Goal: Task Accomplishment & Management: Manage account settings

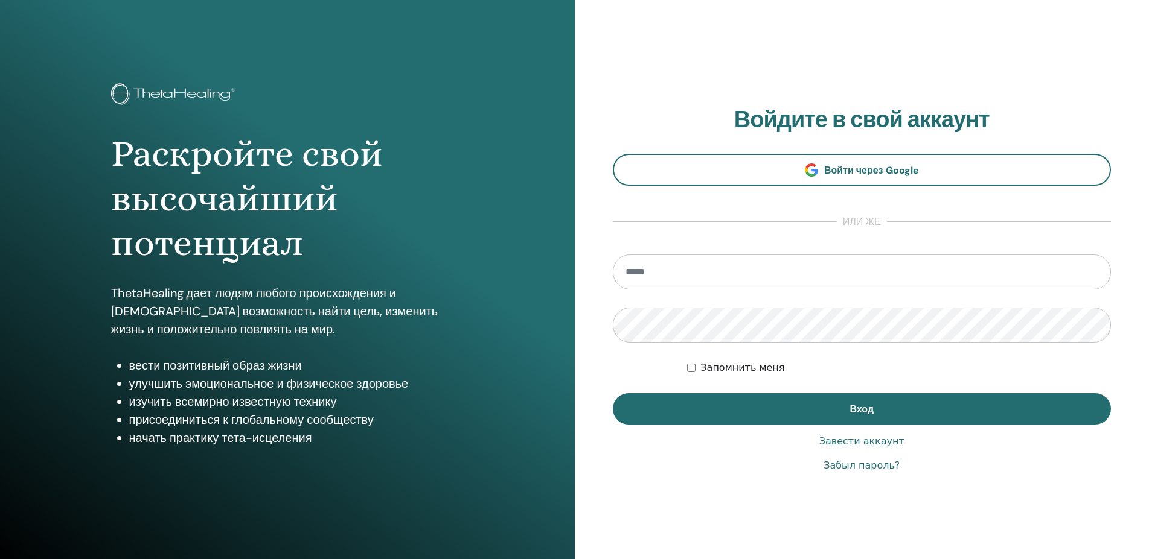
click at [640, 269] on input "email" at bounding box center [862, 272] width 499 height 35
type input "*"
drag, startPoint x: 640, startPoint y: 269, endPoint x: 640, endPoint y: 290, distance: 21.1
click at [622, 275] on input "*****" at bounding box center [862, 272] width 499 height 35
click at [660, 276] on input "******" at bounding box center [862, 272] width 499 height 35
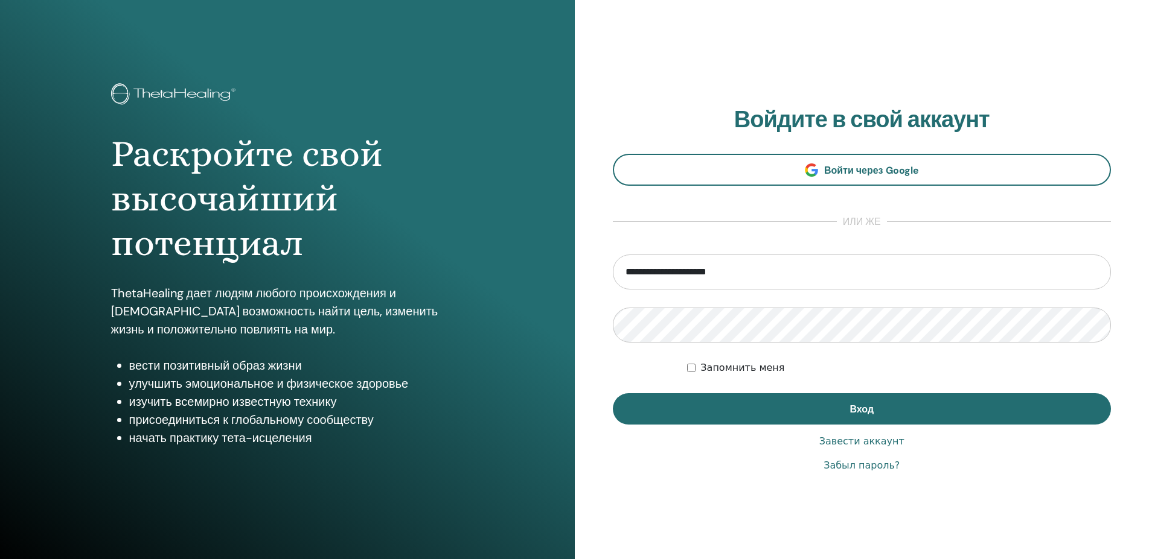
type input "**********"
click at [873, 463] on link "Забыл пароль?" at bounding box center [861, 466] width 76 height 14
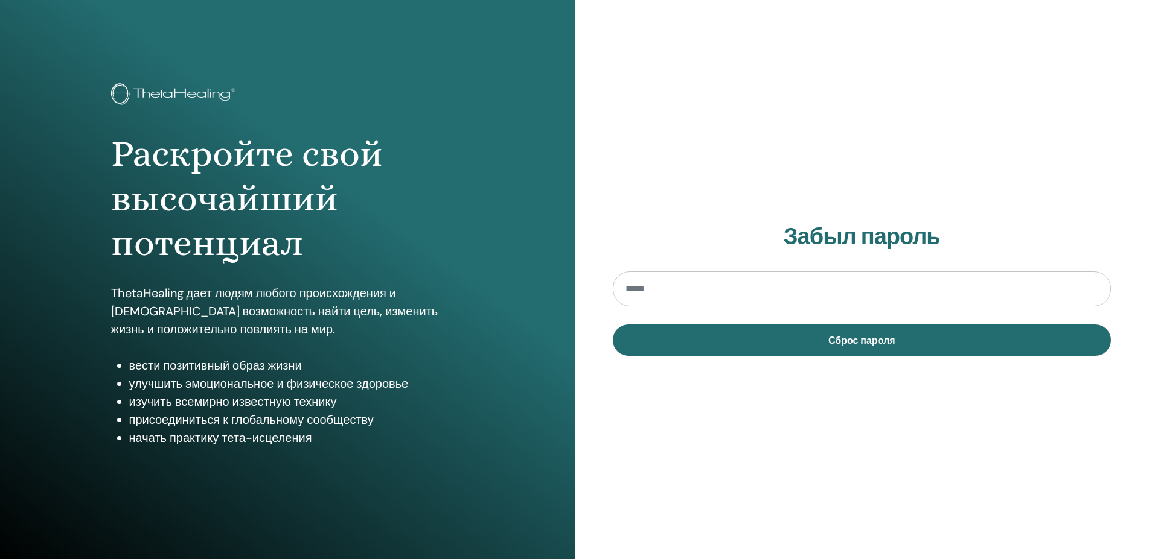
click at [625, 287] on input "email" at bounding box center [862, 289] width 499 height 35
click at [675, 287] on input "**********" at bounding box center [862, 289] width 499 height 35
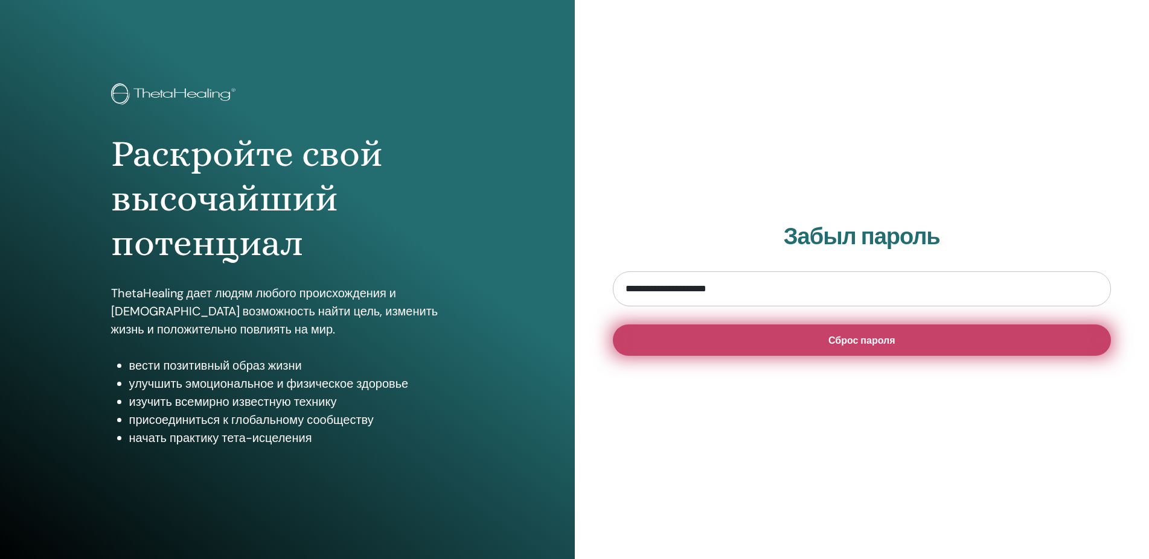
type input "**********"
click at [868, 339] on span "Сброс пароля" at bounding box center [861, 340] width 67 height 13
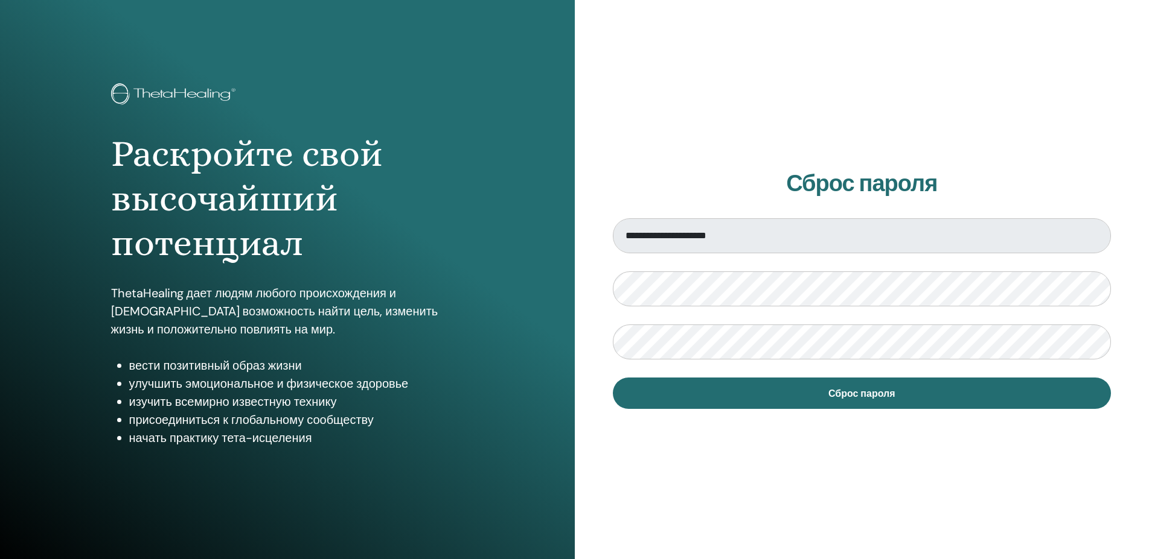
click at [696, 485] on div "**********" at bounding box center [862, 289] width 575 height 579
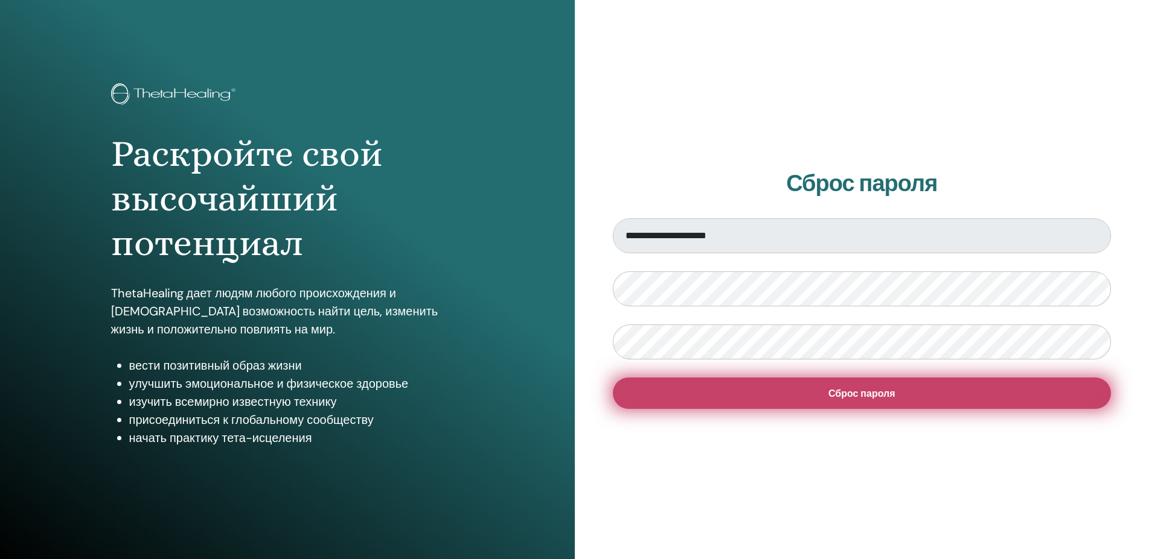
click at [849, 388] on span "Сброс пароля" at bounding box center [861, 393] width 67 height 13
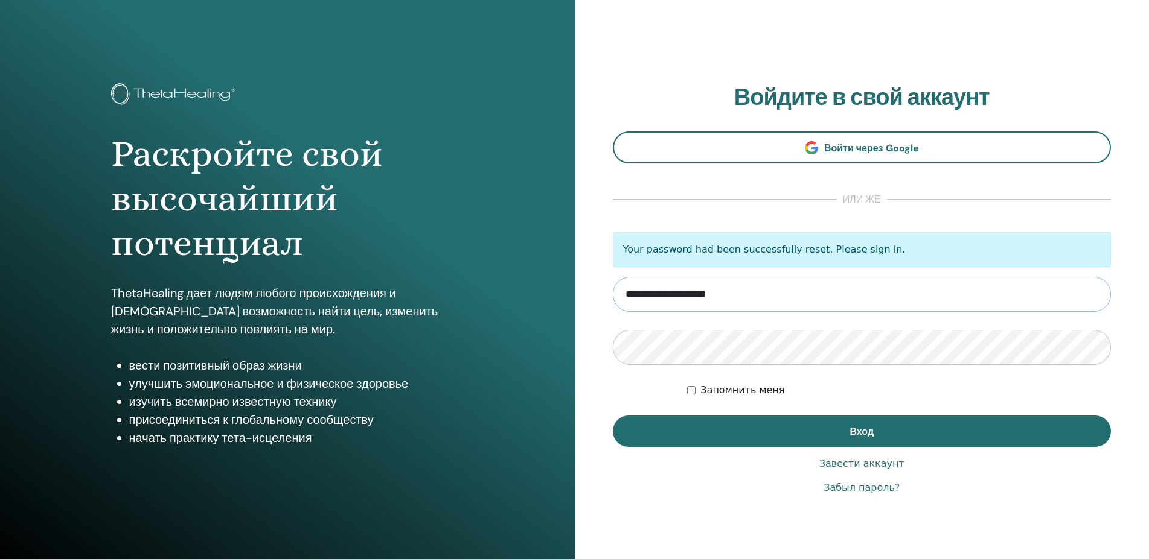
type input "**********"
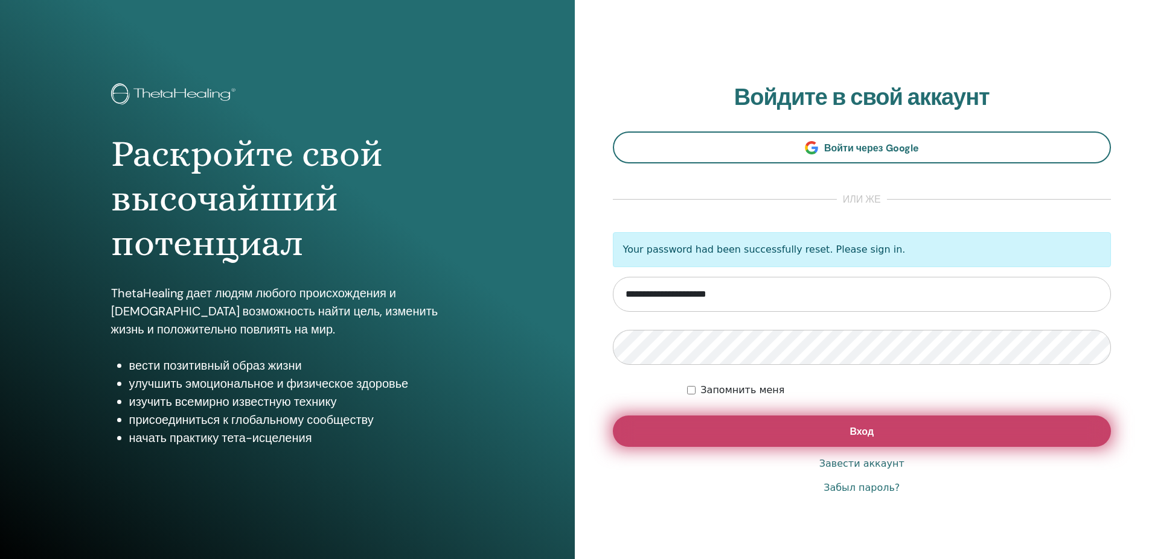
click at [838, 427] on button "Вход" at bounding box center [862, 431] width 499 height 31
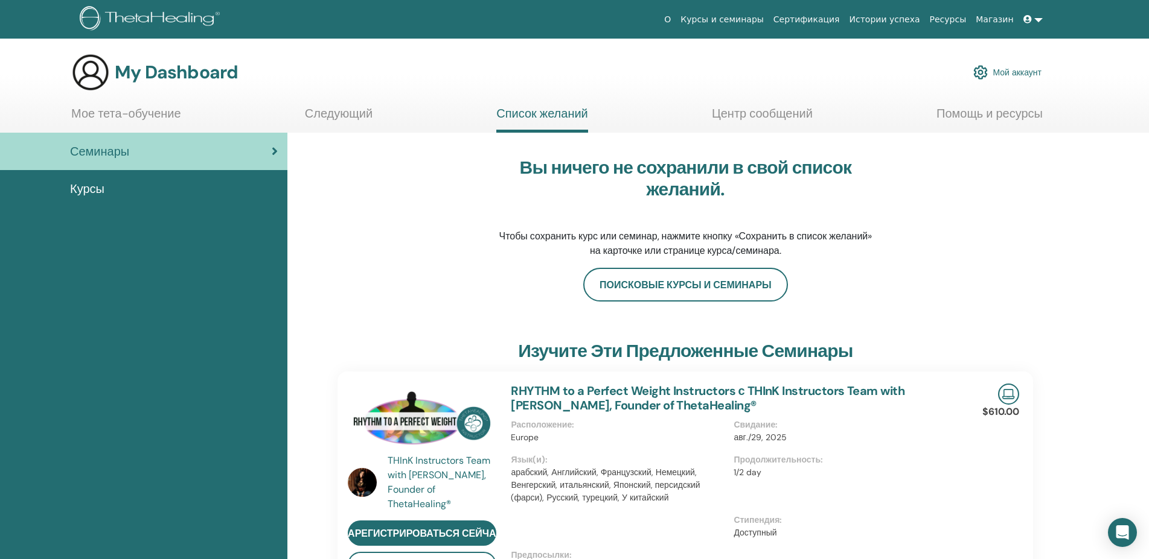
click at [999, 71] on link "Мой аккаунт" at bounding box center [1007, 72] width 68 height 27
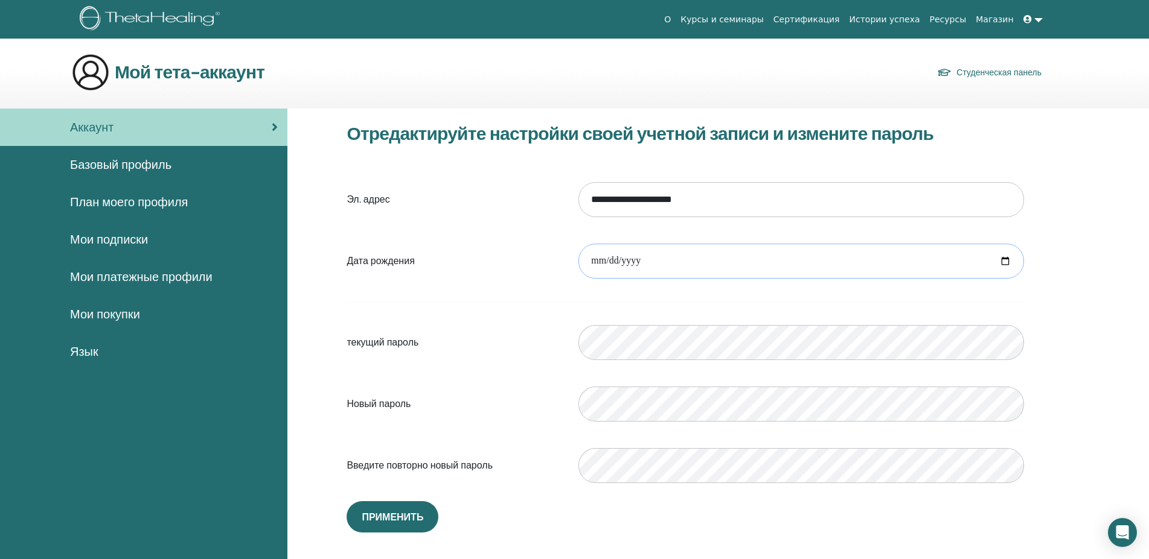
drag, startPoint x: 642, startPoint y: 258, endPoint x: 583, endPoint y: 258, distance: 58.5
click at [583, 258] on input "date" at bounding box center [800, 261] width 445 height 35
click at [608, 261] on input "date" at bounding box center [800, 261] width 445 height 35
click at [602, 261] on input "date" at bounding box center [800, 261] width 445 height 35
type input "**********"
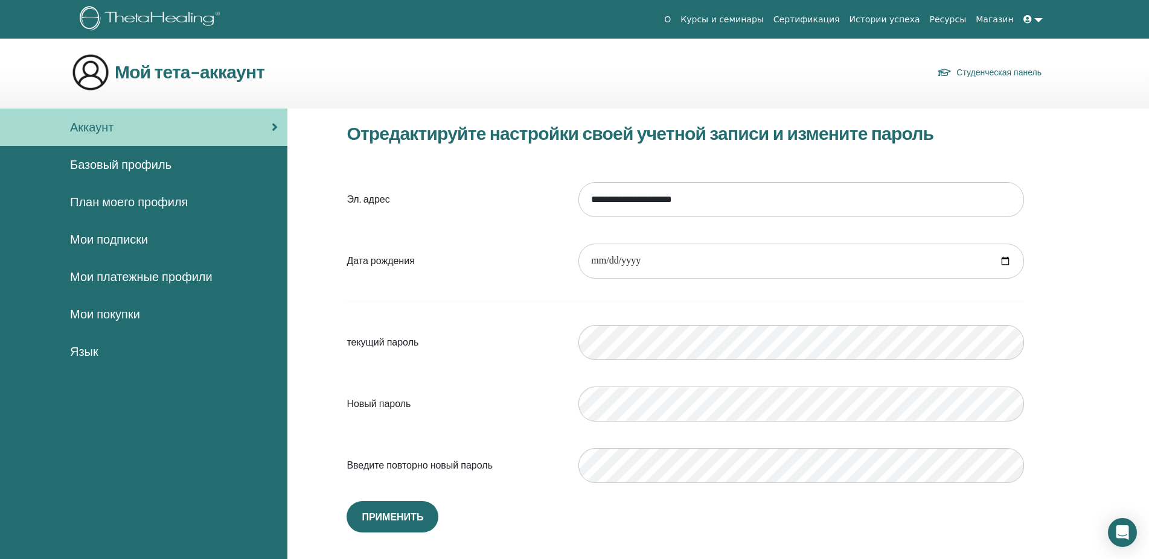
click at [623, 374] on form "**********" at bounding box center [684, 333] width 677 height 318
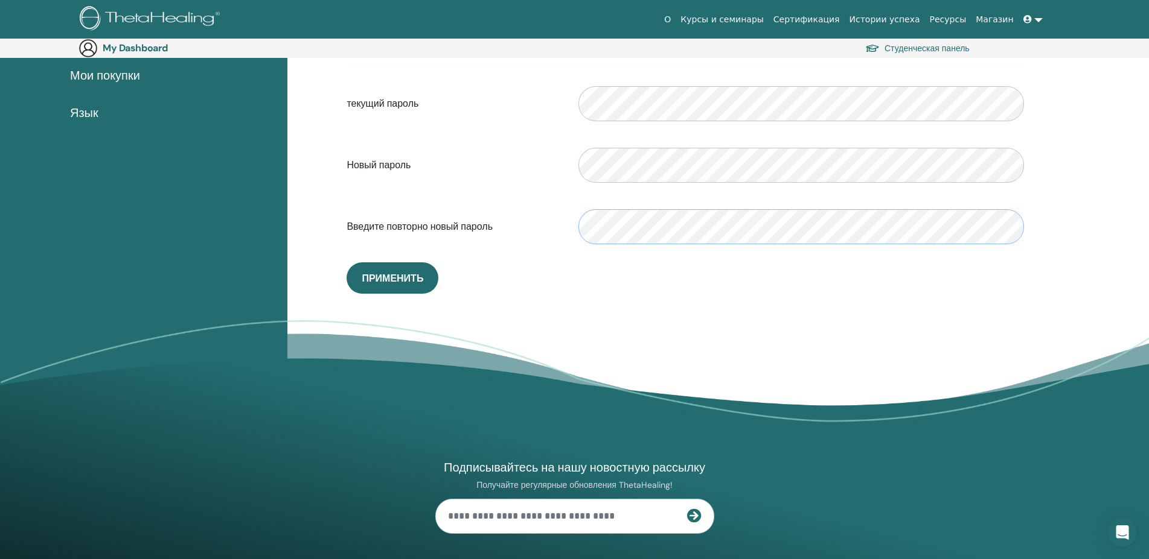
scroll to position [266, 0]
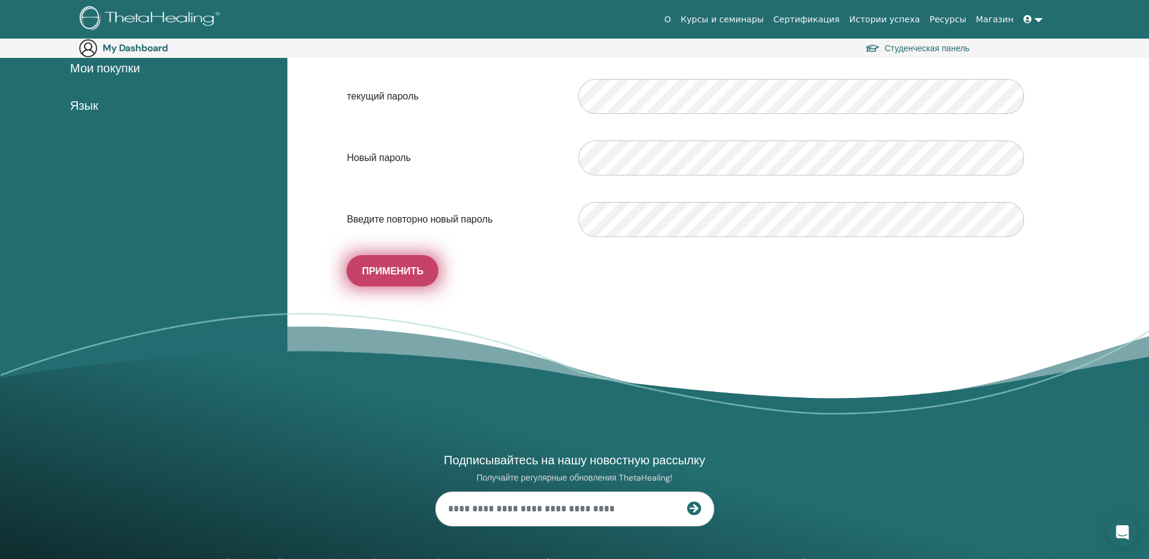
click at [390, 261] on button "Применить" at bounding box center [392, 270] width 92 height 31
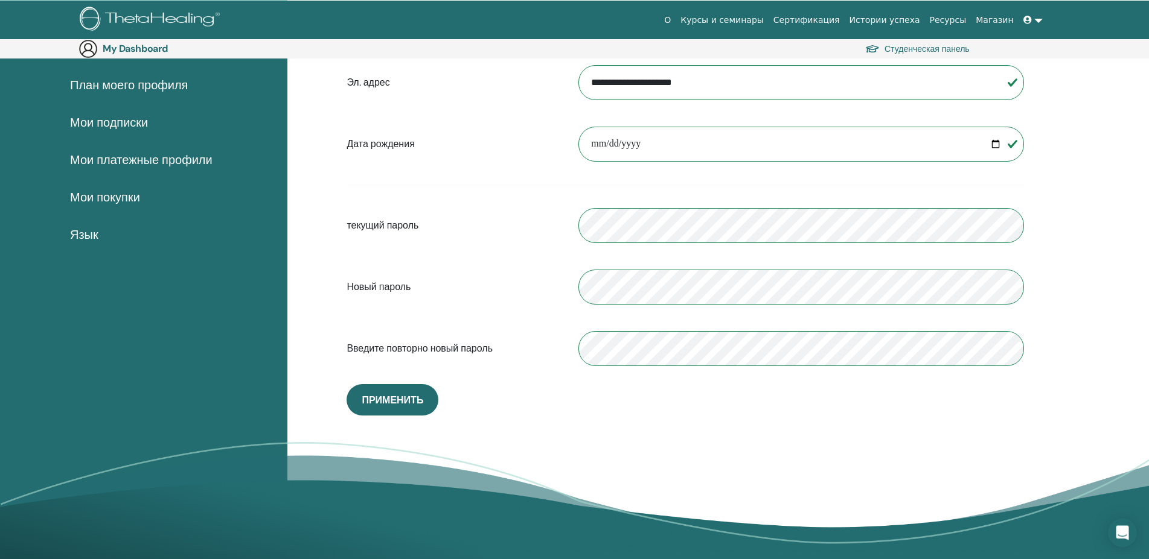
scroll to position [142, 0]
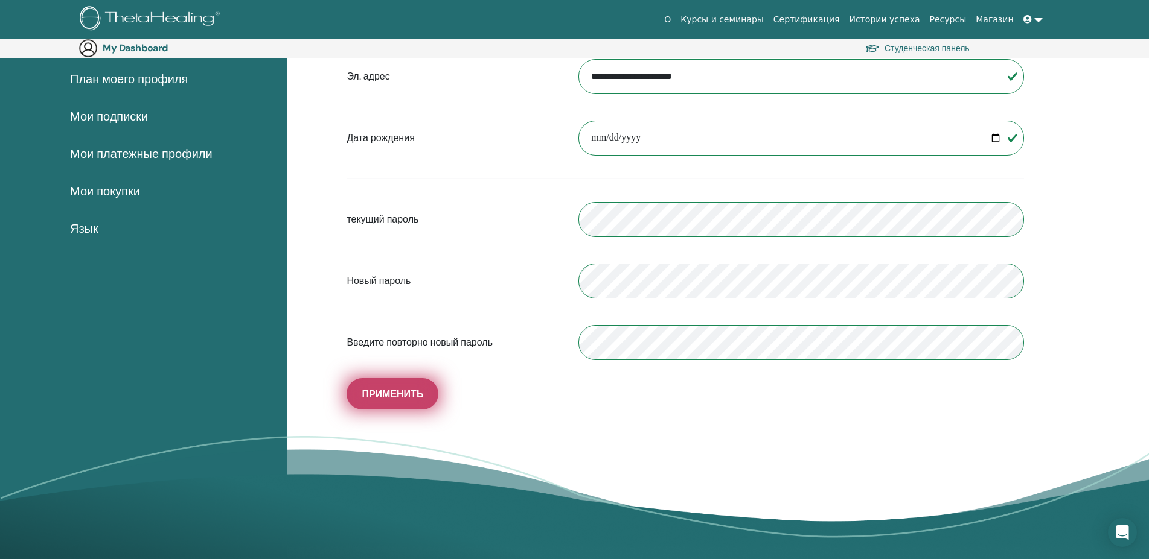
click at [401, 392] on span "Применить" at bounding box center [393, 394] width 62 height 13
click at [404, 396] on span "Применить" at bounding box center [393, 394] width 62 height 13
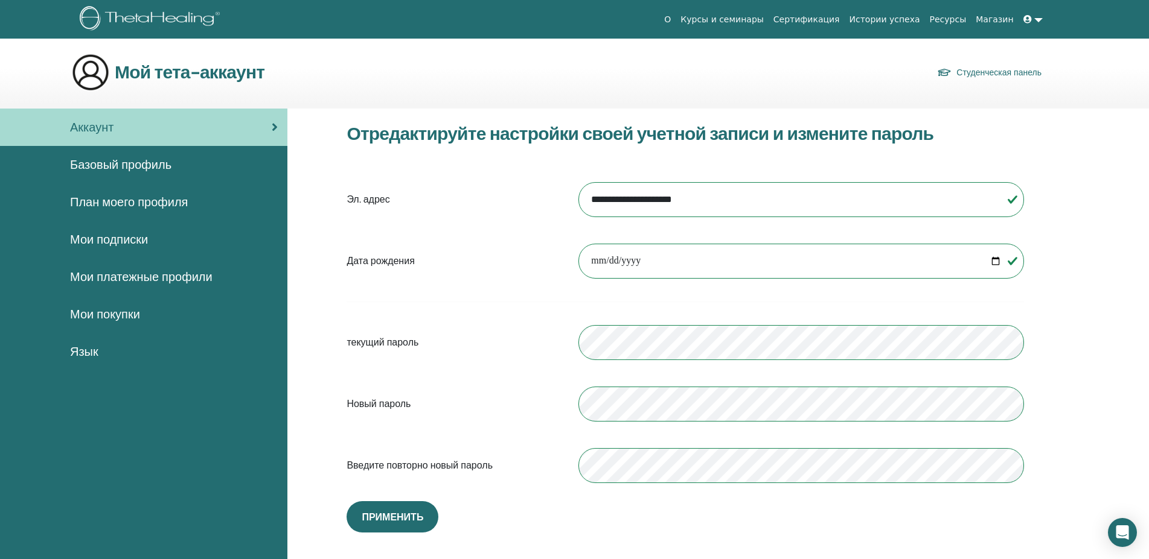
click at [112, 159] on span "Базовый профиль" at bounding box center [120, 165] width 101 height 18
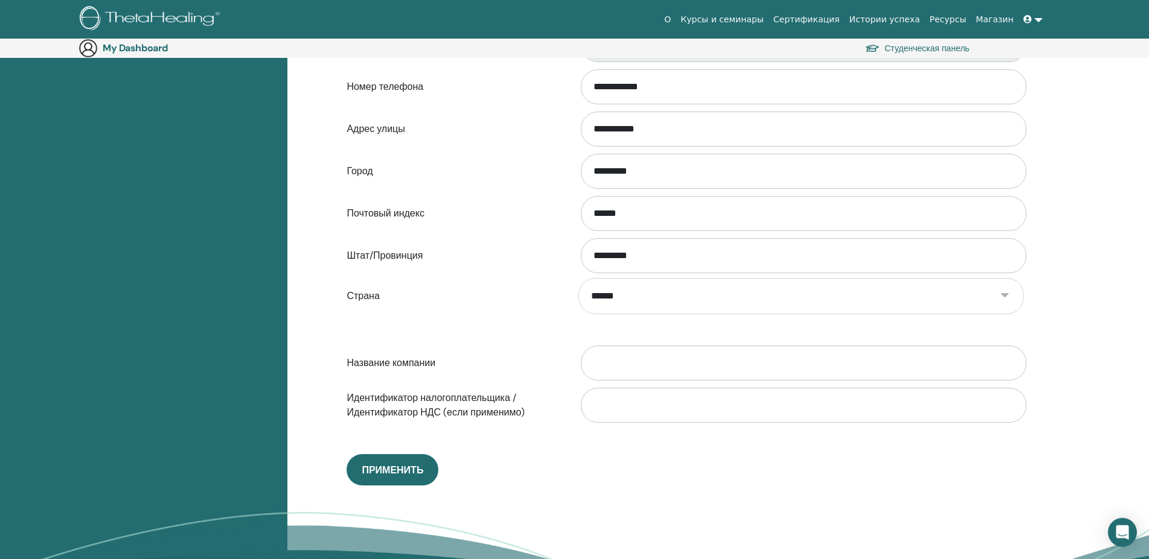
scroll to position [389, 0]
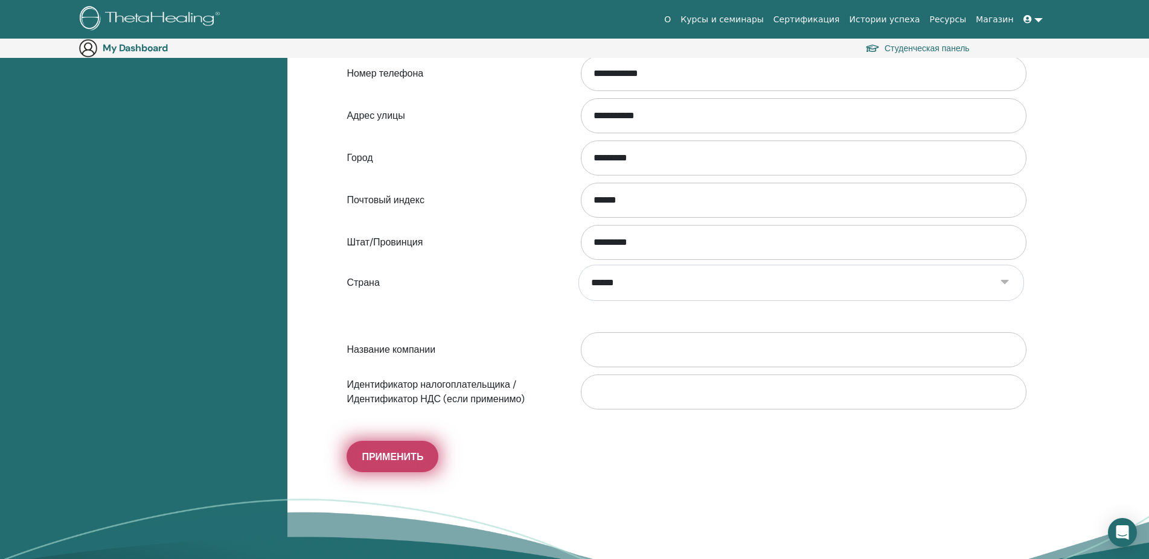
click at [397, 454] on span "Применить" at bounding box center [393, 457] width 62 height 13
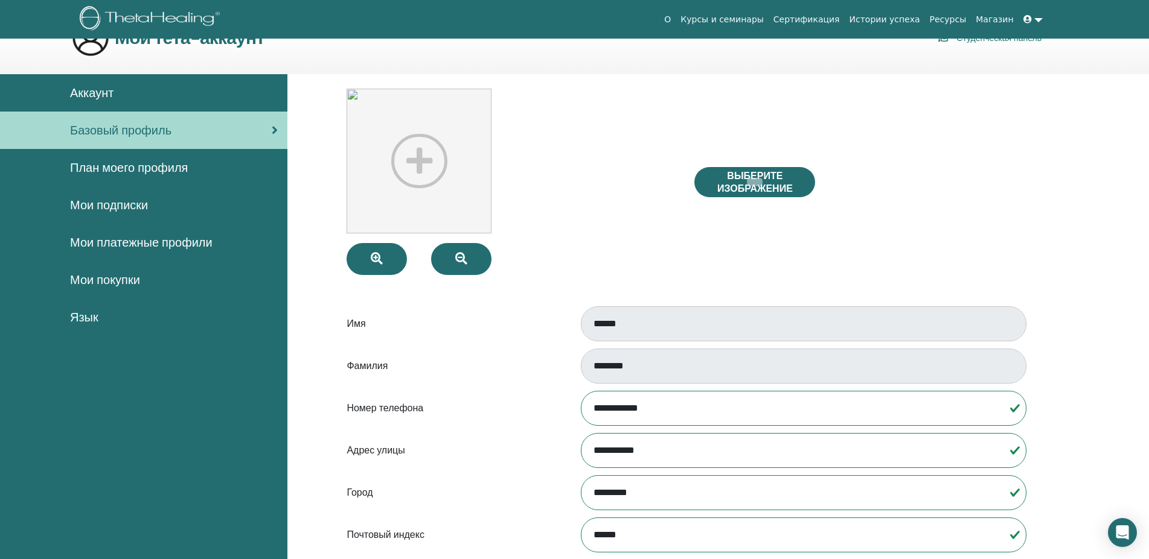
scroll to position [0, 0]
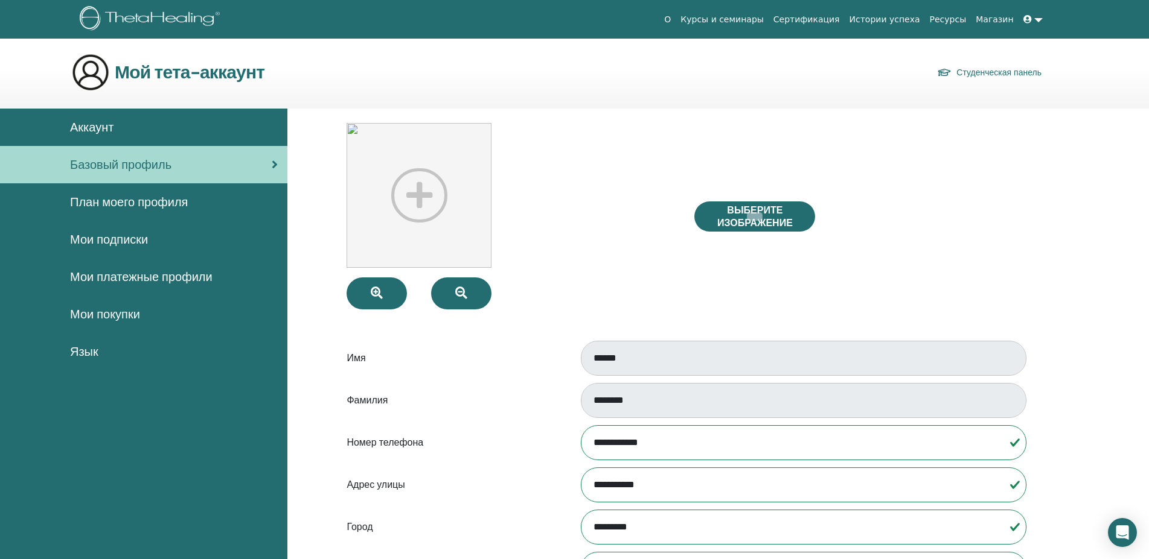
click at [167, 199] on span "План моего профиля" at bounding box center [129, 202] width 118 height 18
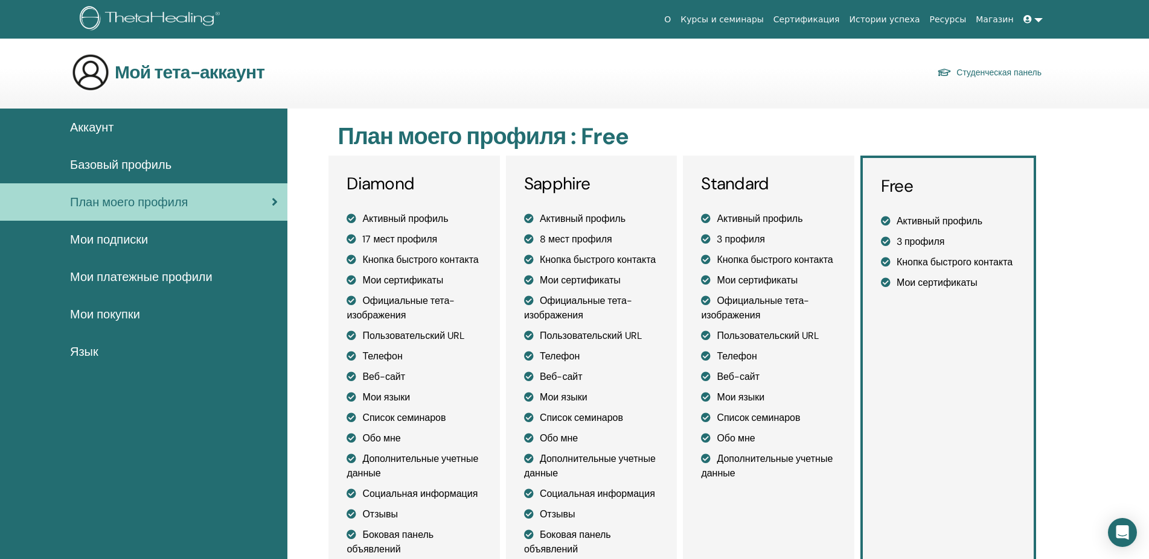
click at [768, 14] on link "Курсы и семинары" at bounding box center [721, 19] width 93 height 22
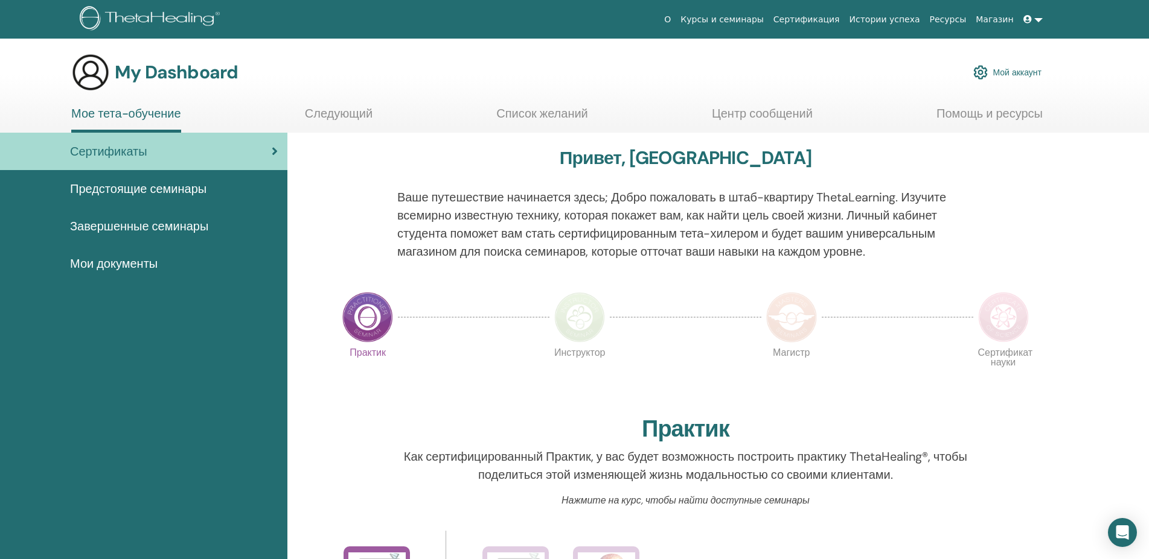
click at [133, 258] on span "Мои документы" at bounding box center [114, 264] width 88 height 18
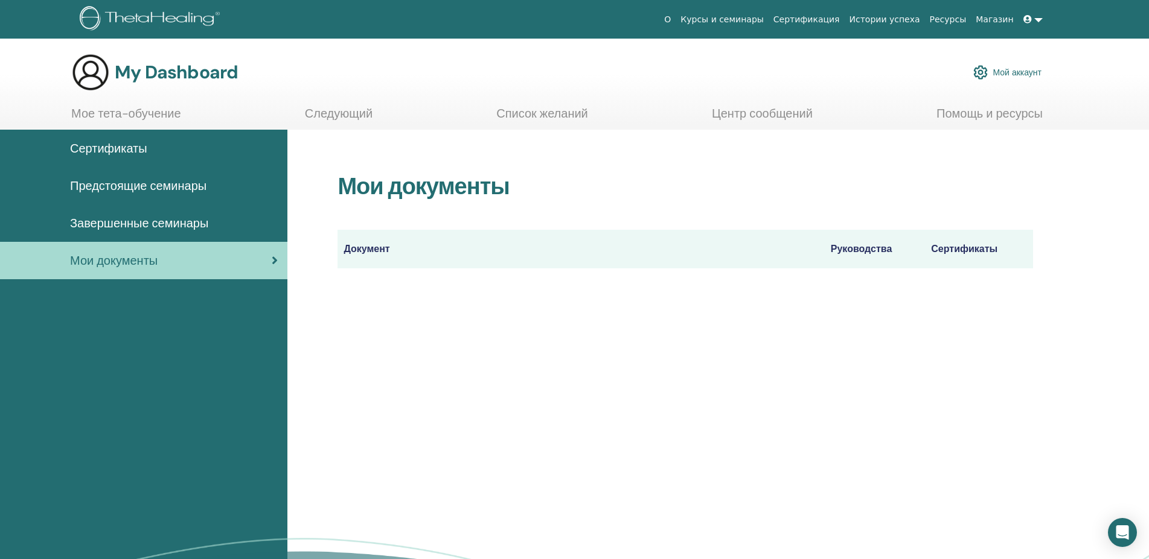
click at [1041, 16] on link at bounding box center [1032, 19] width 29 height 22
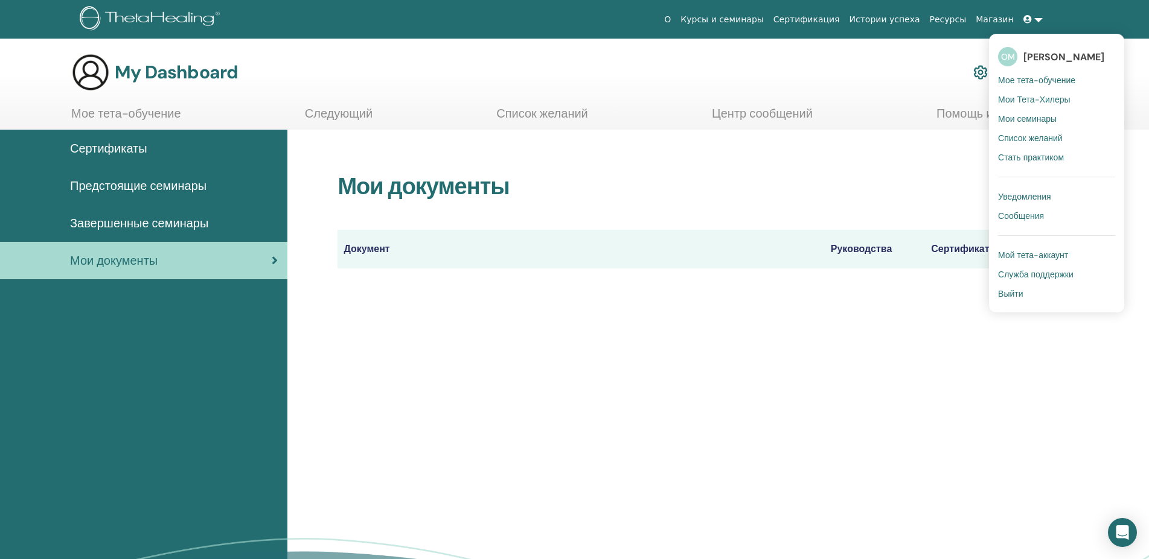
drag, startPoint x: 883, startPoint y: 66, endPoint x: 776, endPoint y: 92, distance: 110.5
click at [882, 66] on div "My Dashboard Мой аккаунт" at bounding box center [556, 72] width 970 height 39
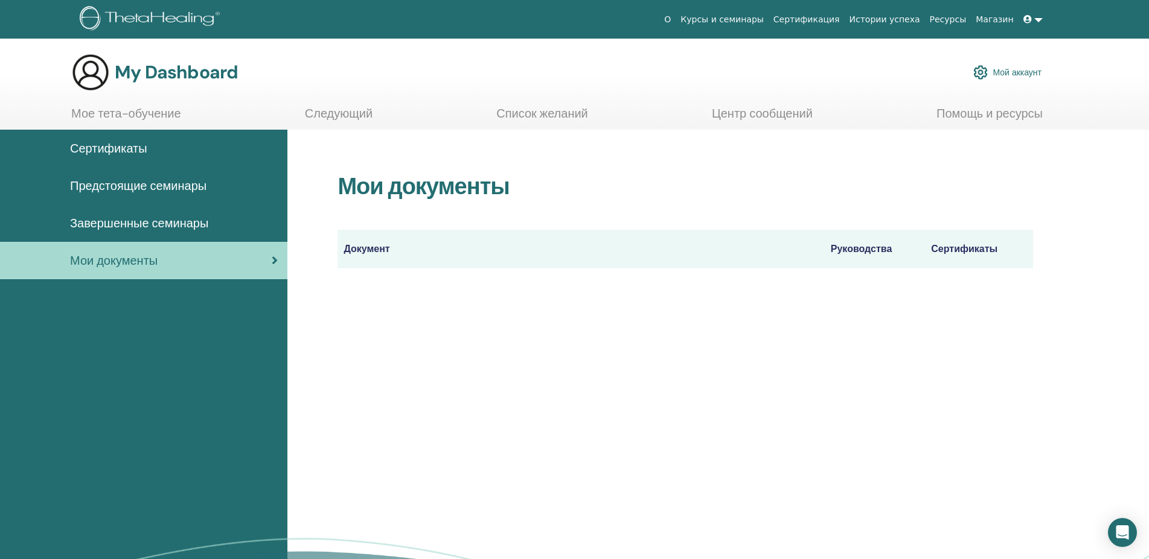
click at [112, 109] on link "Мое тета-обучение" at bounding box center [126, 118] width 110 height 24
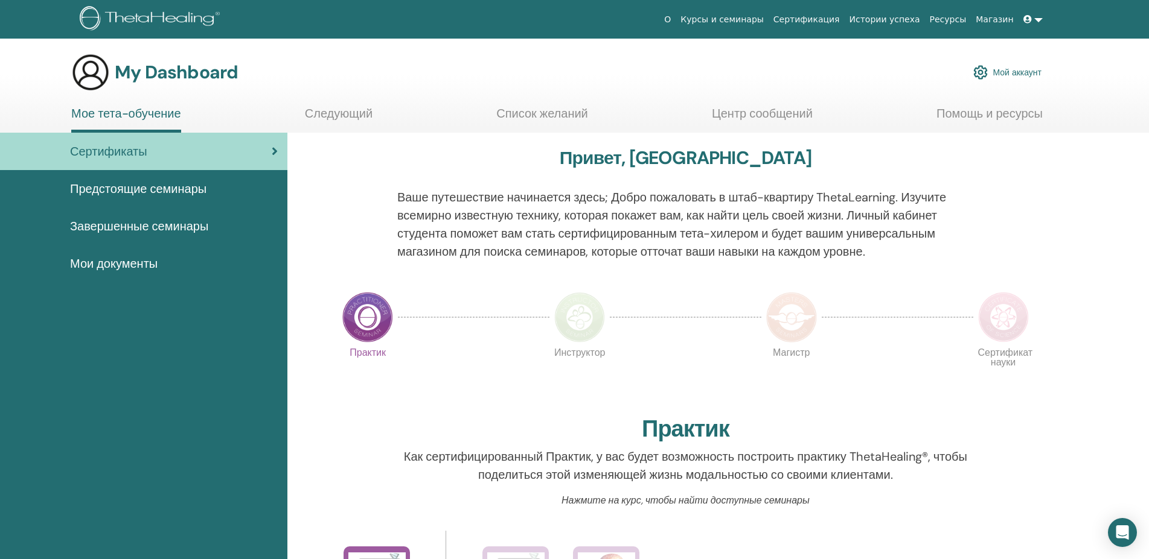
click at [981, 68] on img at bounding box center [980, 72] width 14 height 21
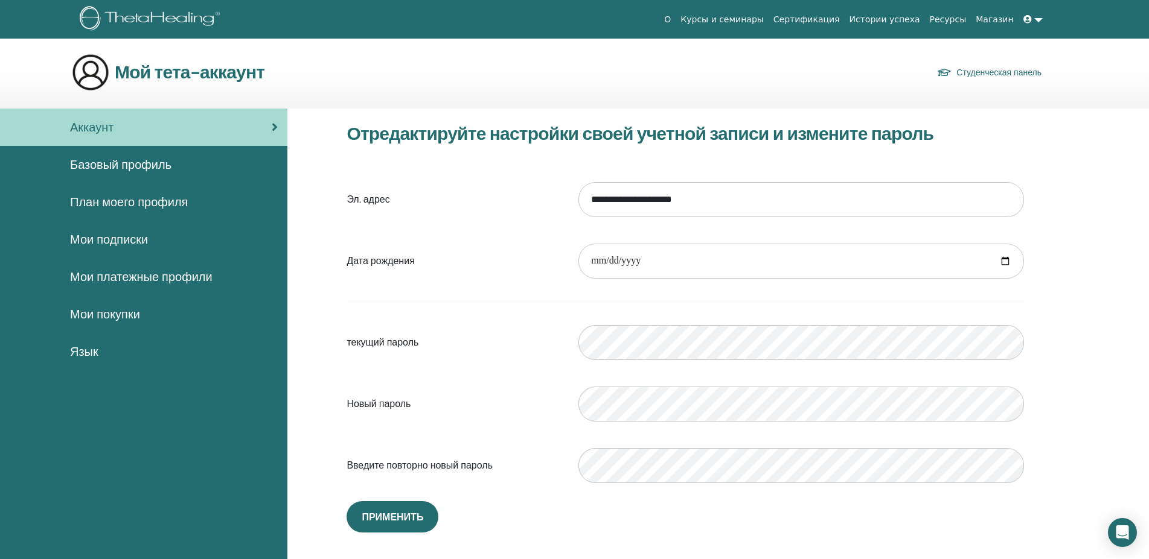
click at [754, 16] on link "Курсы и семинары" at bounding box center [721, 19] width 93 height 22
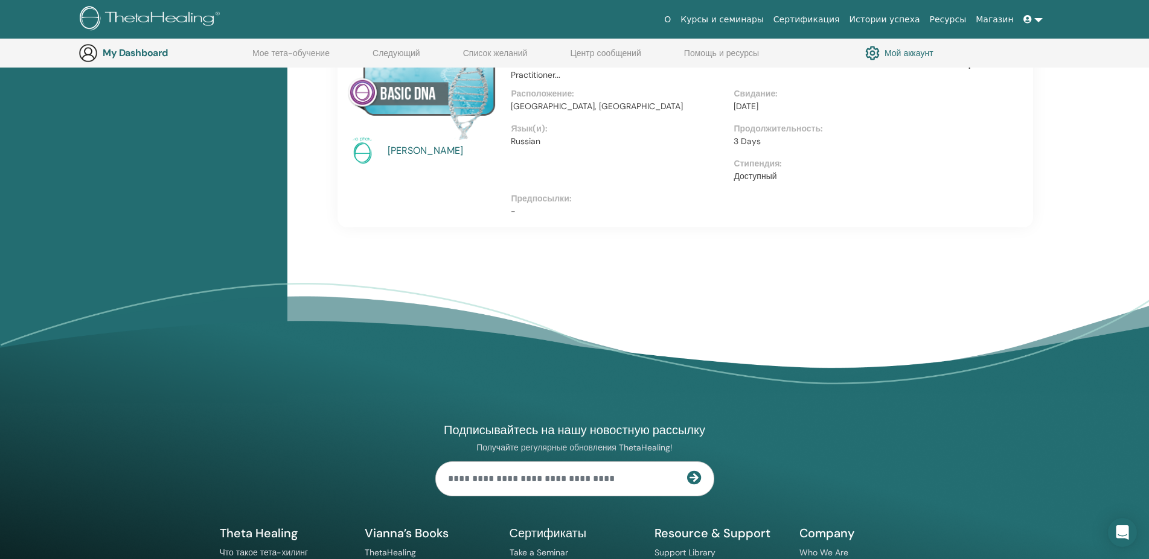
scroll to position [644, 0]
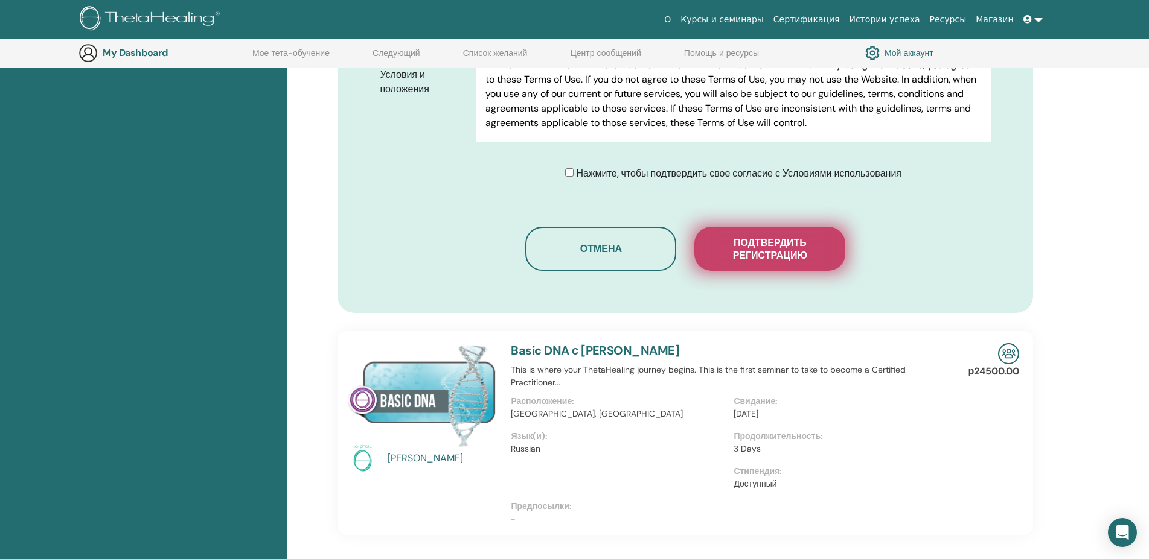
click at [767, 245] on span "Подтвердить регистрацию" at bounding box center [769, 249] width 121 height 25
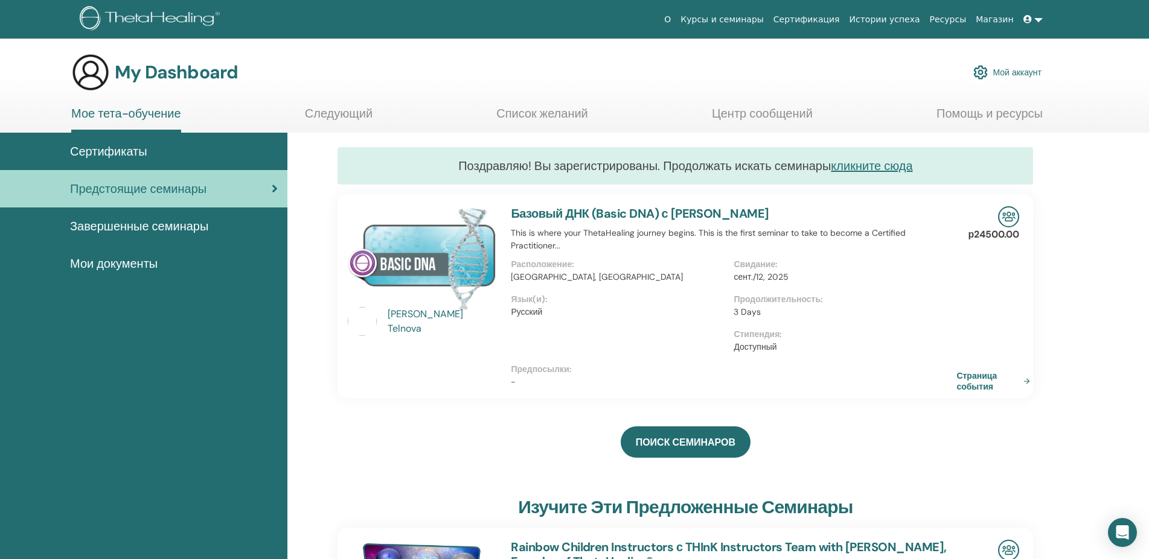
click at [124, 143] on span "Сертификаты" at bounding box center [108, 151] width 77 height 18
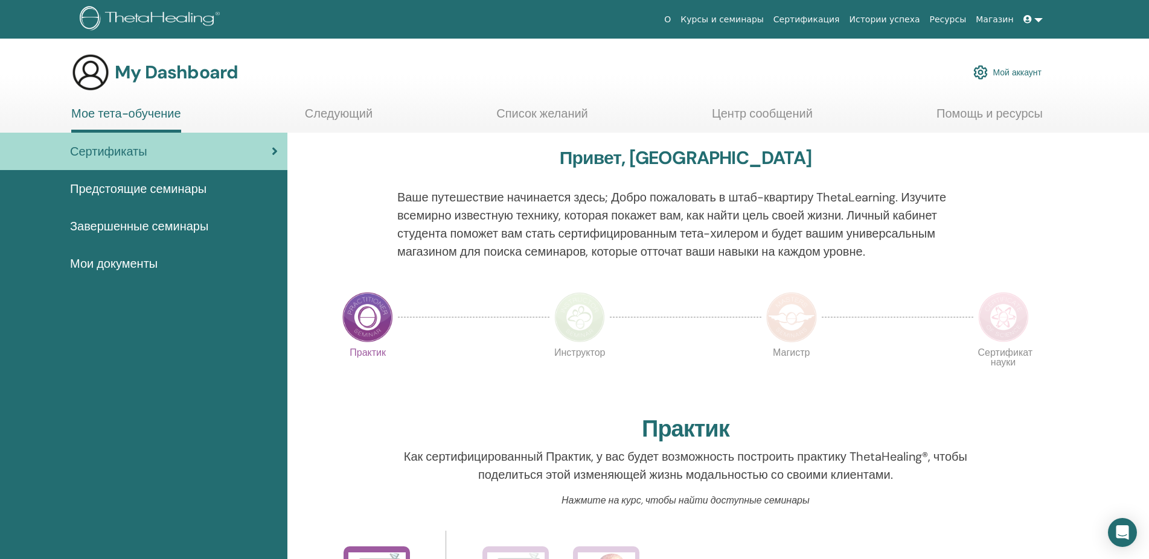
click at [176, 189] on span "Предстоящие семинары" at bounding box center [138, 189] width 136 height 18
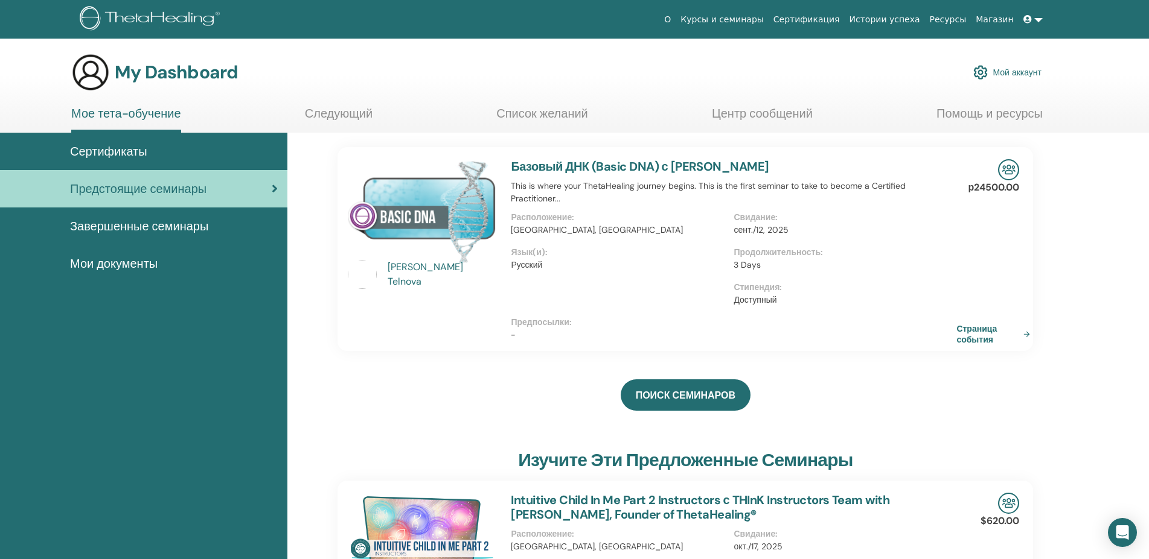
click at [156, 226] on span "Завершенные семинары" at bounding box center [139, 226] width 138 height 18
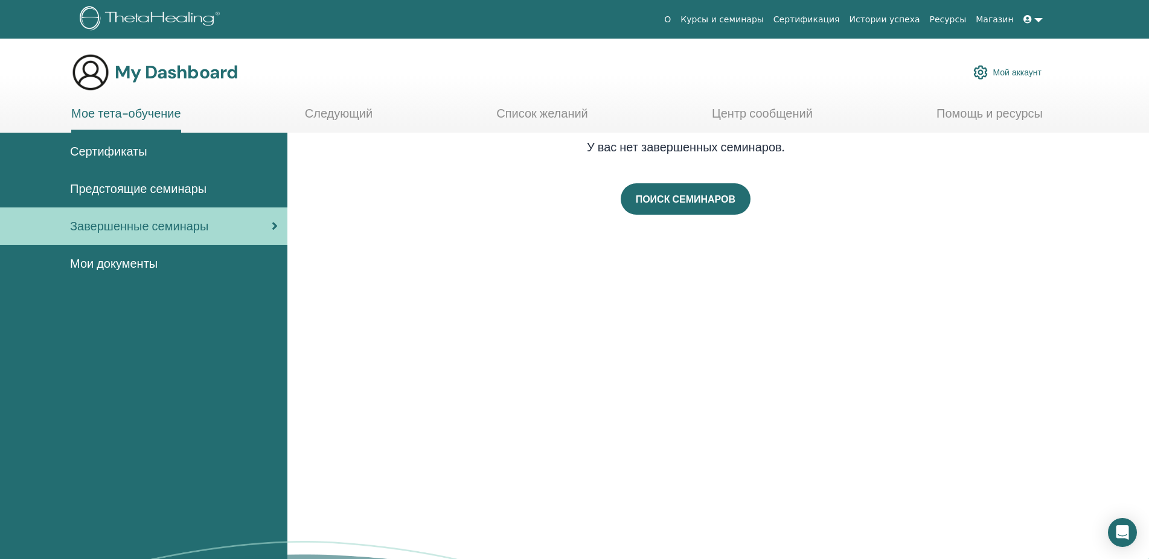
click at [114, 258] on span "Мои документы" at bounding box center [114, 264] width 88 height 18
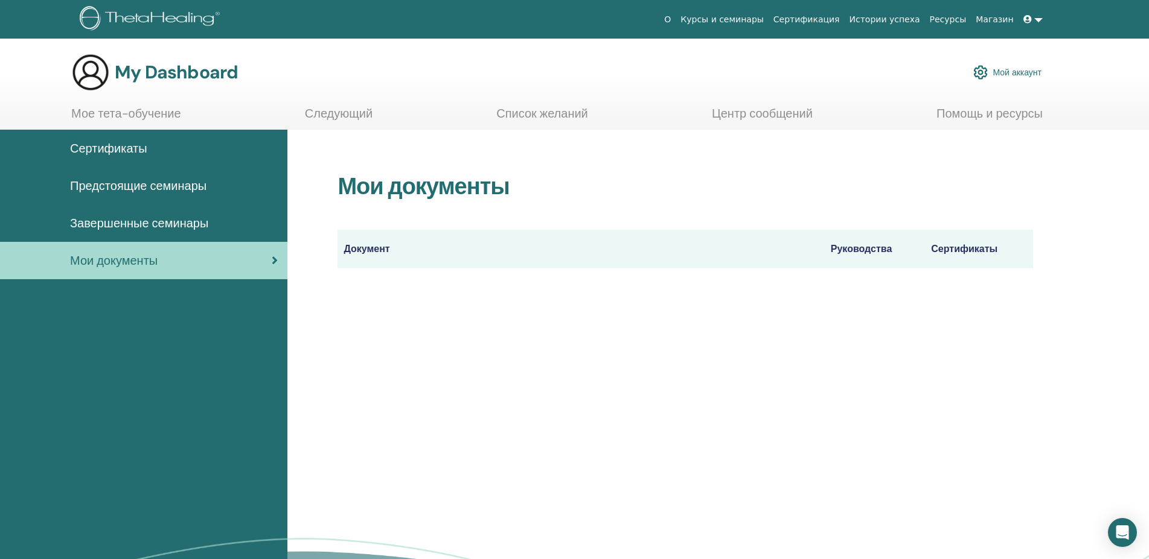
click at [144, 145] on span "Сертификаты" at bounding box center [108, 148] width 77 height 18
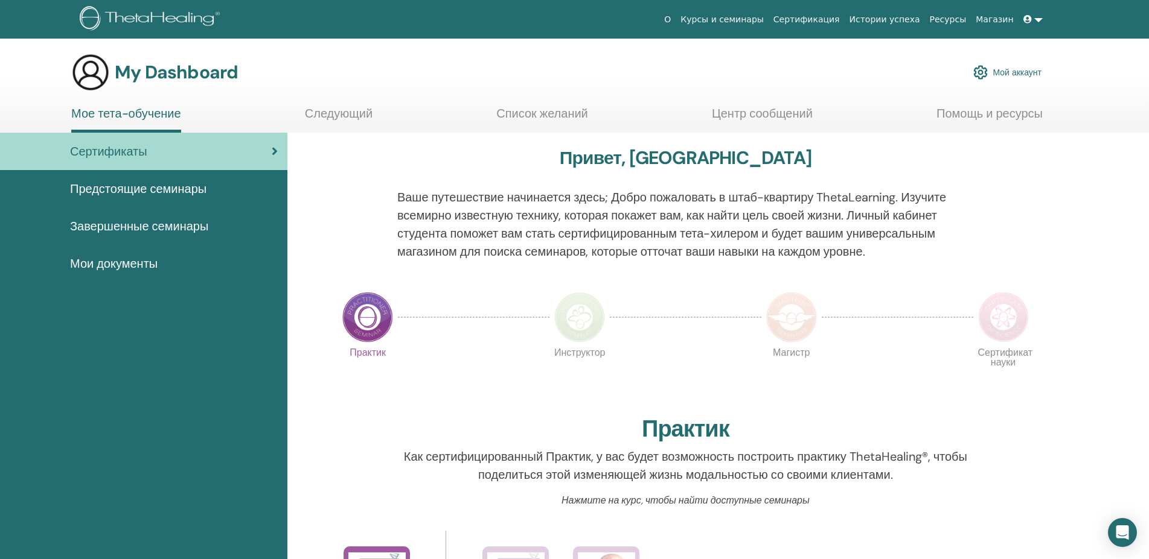
click at [81, 183] on span "Предстоящие семинары" at bounding box center [138, 189] width 136 height 18
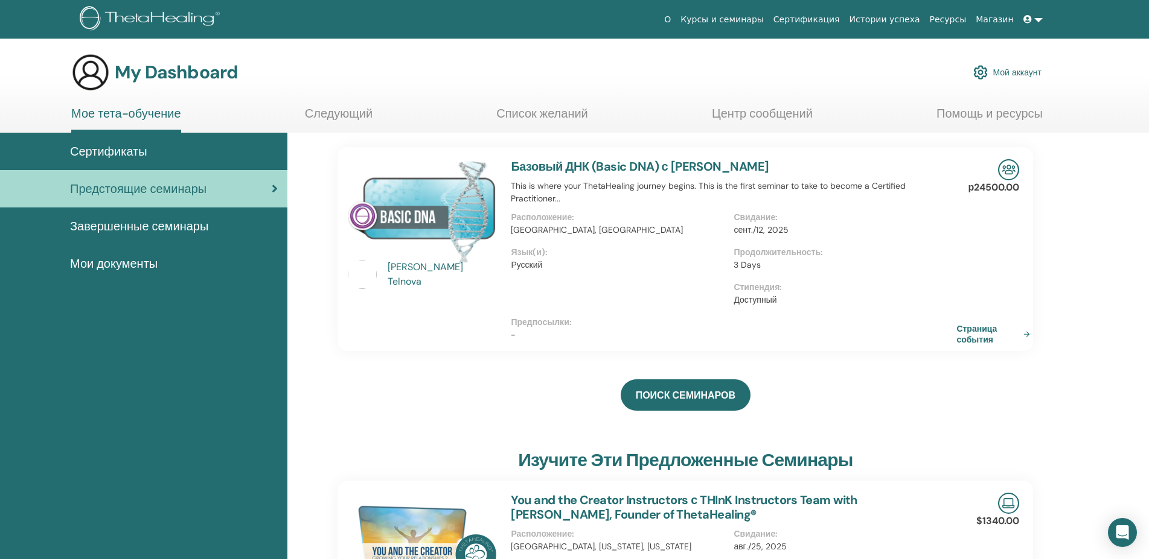
click at [327, 110] on link "Следующий" at bounding box center [339, 118] width 68 height 24
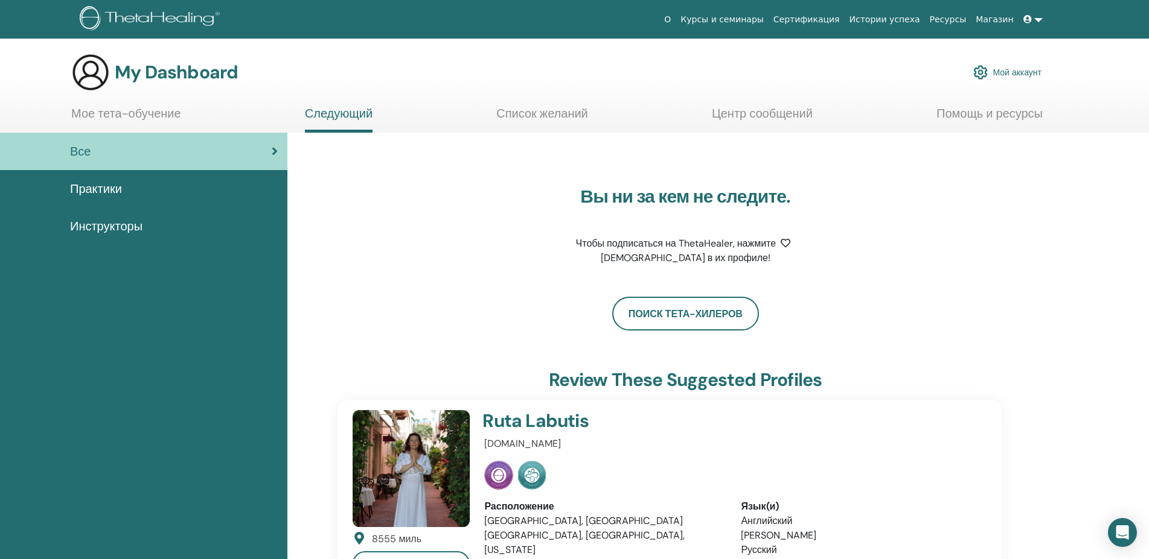
click at [537, 113] on link "Список желаний" at bounding box center [542, 118] width 92 height 24
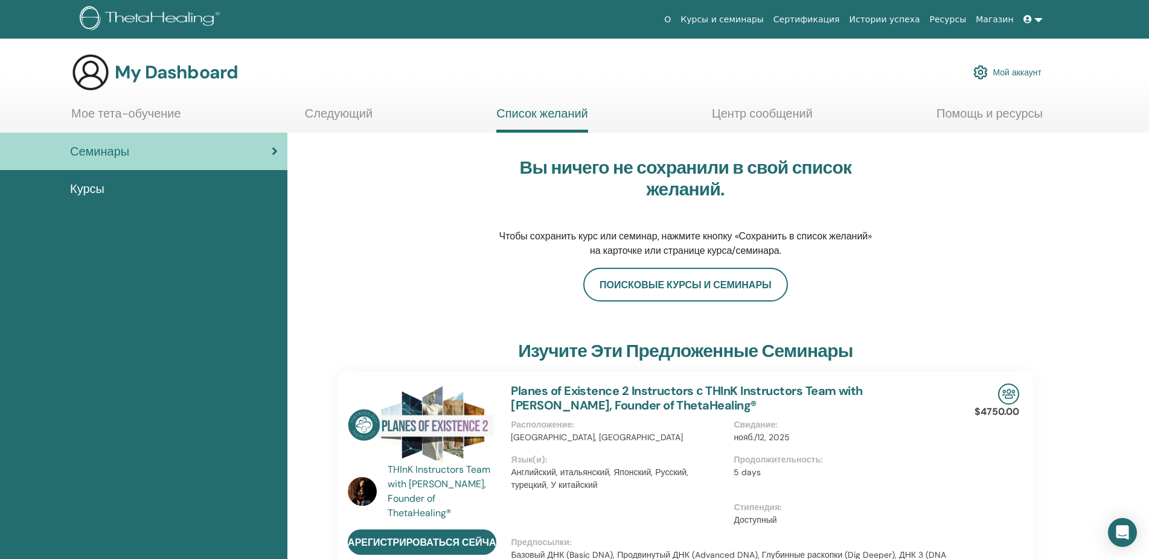
click at [1036, 17] on link at bounding box center [1032, 19] width 29 height 22
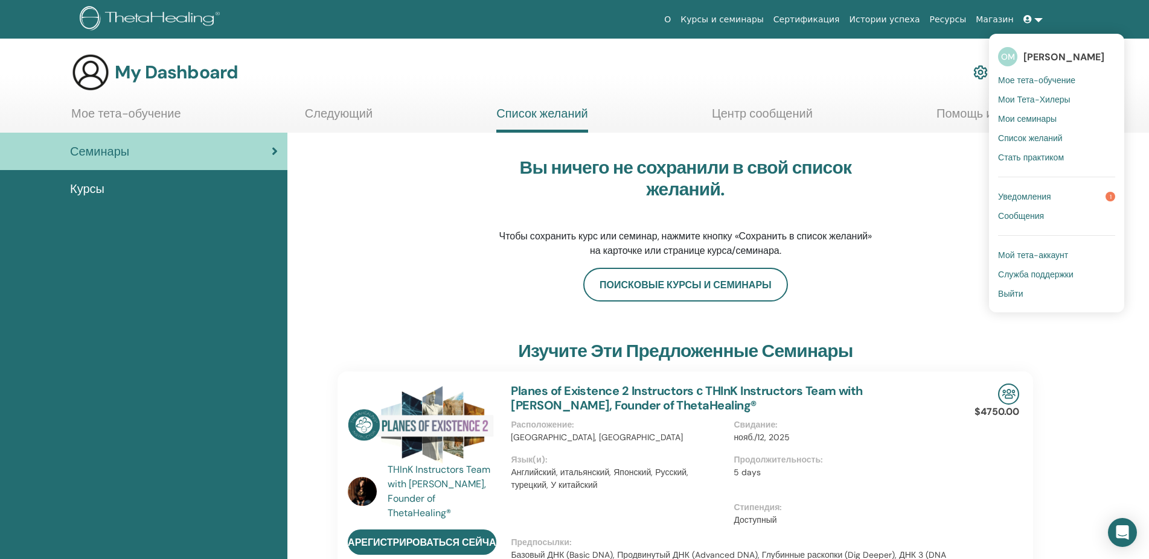
click at [1013, 190] on link "Уведомления 1" at bounding box center [1056, 196] width 117 height 19
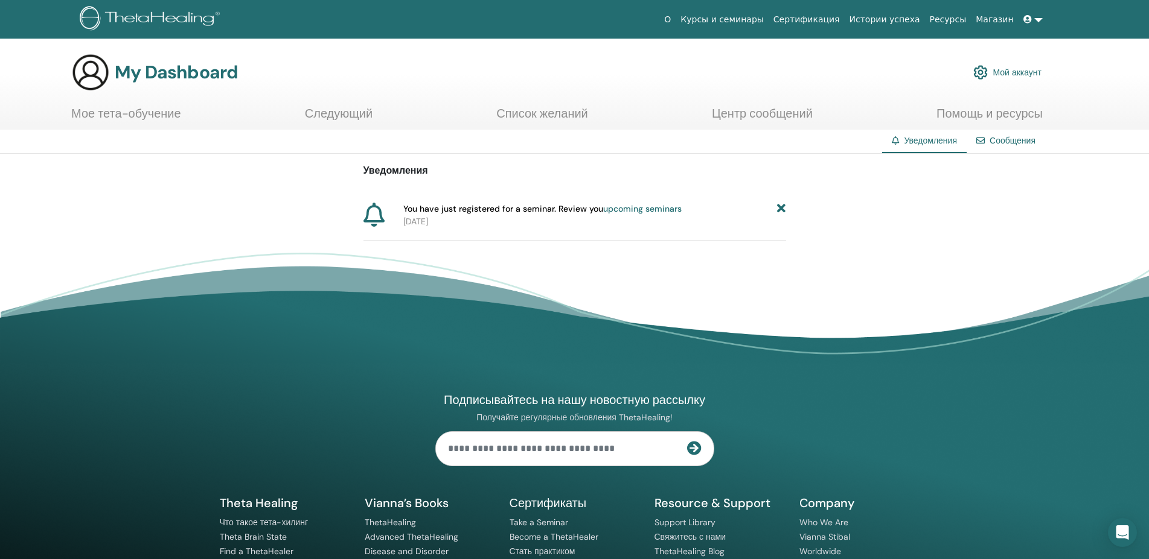
click at [1013, 138] on link "Сообщения" at bounding box center [1012, 140] width 46 height 11
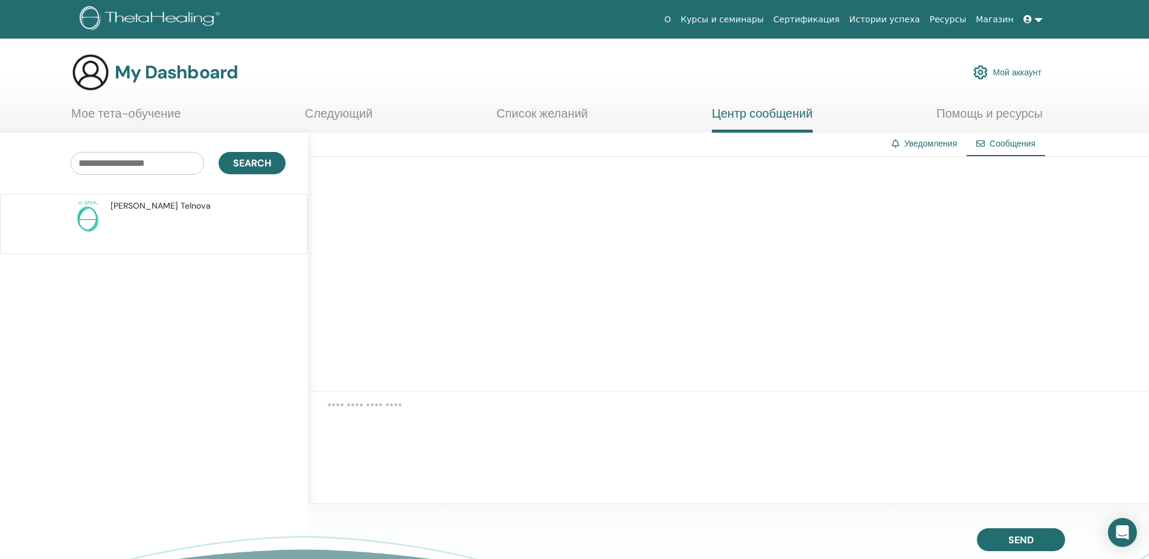
click at [923, 142] on link "Уведомления" at bounding box center [930, 143] width 53 height 11
